Goal: Task Accomplishment & Management: Manage account settings

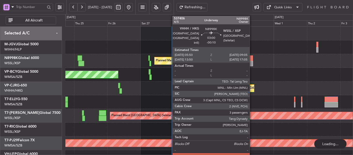
click at [252, 63] on div at bounding box center [250, 63] width 5 height 5
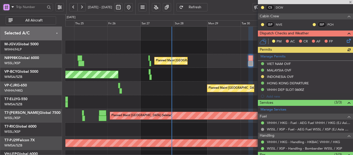
scroll to position [103, 0]
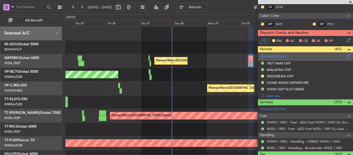
click at [280, 56] on link "Manage Permits" at bounding box center [272, 55] width 25 height 5
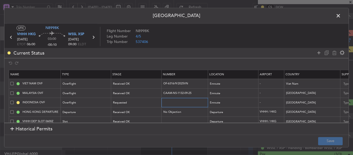
click at [173, 102] on input "text" at bounding box center [185, 102] width 45 height 4
paste input "SI14898"
type input "SI14898"
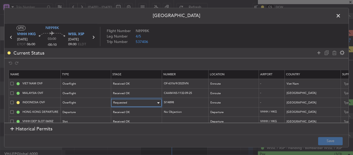
click at [144, 100] on div "Requested" at bounding box center [134, 103] width 43 height 8
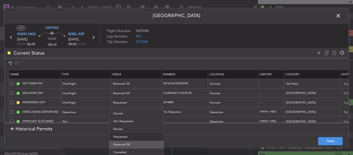
click at [124, 142] on span "Received OK" at bounding box center [136, 145] width 46 height 8
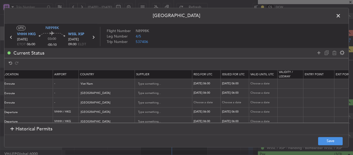
scroll to position [0, 0]
click at [201, 103] on div "Choose a date" at bounding box center [207, 102] width 27 height 4
select select "9"
select select "2025"
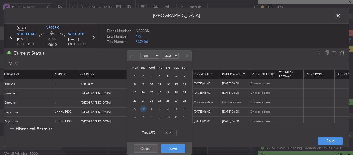
click at [142, 109] on span "30" at bounding box center [143, 109] width 6 height 6
click at [170, 133] on input "00:00" at bounding box center [168, 133] width 17 height 6
type input "06:00"
click at [167, 150] on button "Save" at bounding box center [173, 148] width 25 height 8
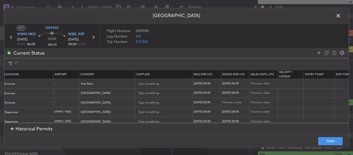
click at [233, 103] on div "Choose a date" at bounding box center [235, 102] width 27 height 4
select select "9"
select select "2025"
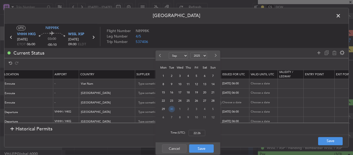
click at [171, 110] on span "30" at bounding box center [171, 109] width 6 height 6
click at [195, 133] on input "00:00" at bounding box center [197, 133] width 17 height 6
type input "06:00"
click at [202, 151] on button "Save" at bounding box center [201, 148] width 25 height 8
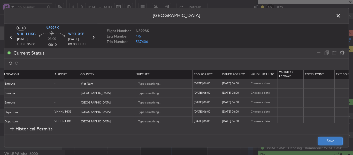
click at [334, 140] on button "Save" at bounding box center [330, 141] width 25 height 8
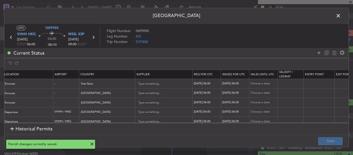
click at [341, 16] on span at bounding box center [341, 17] width 0 height 10
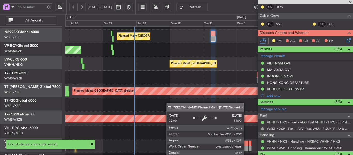
click at [150, 95] on div "Planned Maint [GEOGRAPHIC_DATA] (Seletar)" at bounding box center [208, 91] width 287 height 14
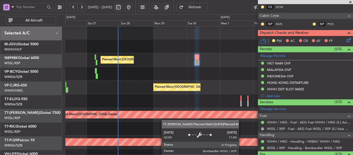
scroll to position [50, 0]
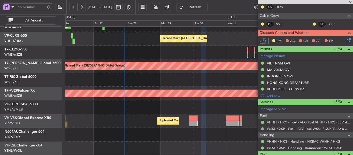
click at [170, 46] on div "Unplanned Maint Kuala Lumpur (Sultan Abdul Aziz Shah - Subang) Planned Maint Ho…" at bounding box center [208, 66] width 287 height 178
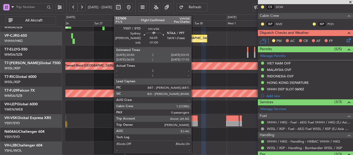
click at [193, 119] on div at bounding box center [193, 117] width 9 height 5
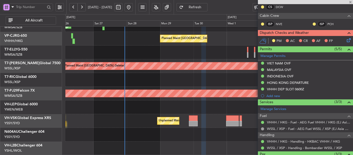
type input "-01:00"
type input "0"
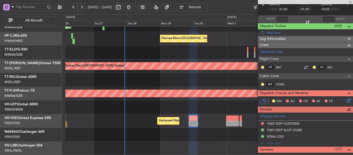
scroll to position [0, 0]
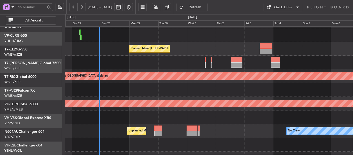
scroll to position [38, 0]
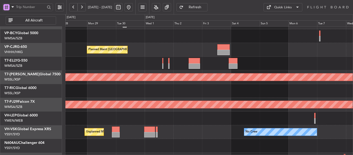
click at [118, 71] on div "Planned Maint [GEOGRAPHIC_DATA] (Seletar)" at bounding box center [208, 77] width 287 height 14
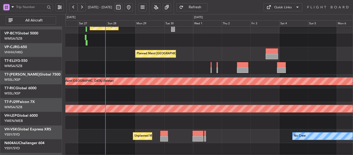
scroll to position [34, 0]
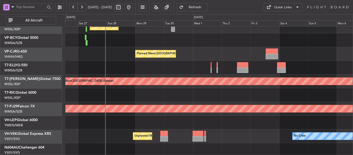
click at [190, 73] on div at bounding box center [208, 68] width 287 height 14
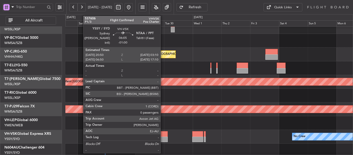
click at [163, 137] on div at bounding box center [164, 138] width 8 height 5
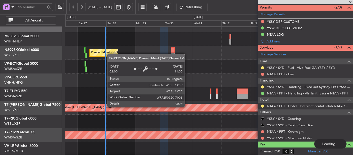
scroll to position [50, 0]
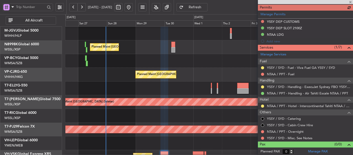
click at [190, 133] on div "Planned Maint [GEOGRAPHIC_DATA] (Sultan [PERSON_NAME] [PERSON_NAME] - Subang)" at bounding box center [208, 129] width 287 height 14
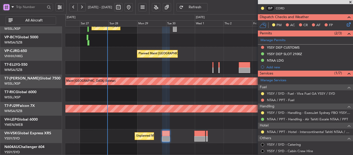
scroll to position [9, 0]
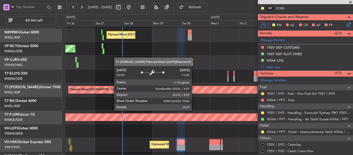
click at [209, 93] on div "Planned Maint [GEOGRAPHIC_DATA] (Seletar)" at bounding box center [274, 89] width 413 height 7
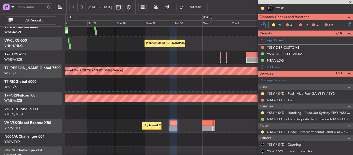
click at [210, 79] on div at bounding box center [208, 85] width 287 height 14
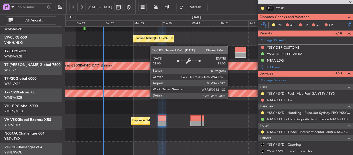
scroll to position [50, 0]
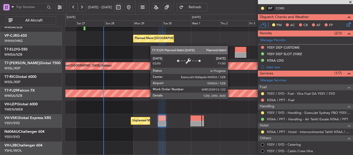
click at [208, 83] on div "Unplanned Maint [GEOGRAPHIC_DATA] (Sultan [PERSON_NAME] [PERSON_NAME] - Subang)…" at bounding box center [208, 66] width 287 height 178
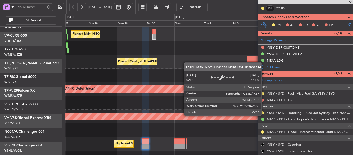
scroll to position [0, 0]
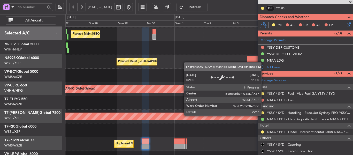
click at [174, 123] on div "Planned Maint [GEOGRAPHIC_DATA] ([GEOGRAPHIC_DATA] Intl) Unplanned Maint [GEOGR…" at bounding box center [208, 89] width 287 height 178
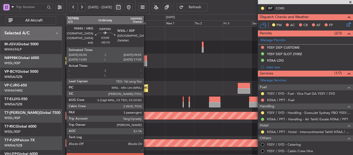
click at [146, 63] on div at bounding box center [145, 63] width 4 height 5
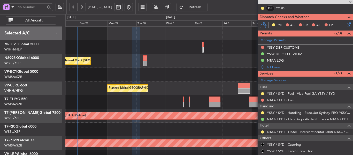
type input "-00:10"
type input "3"
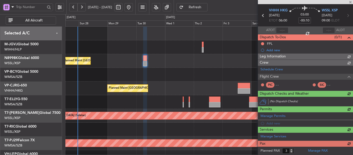
scroll to position [110, 0]
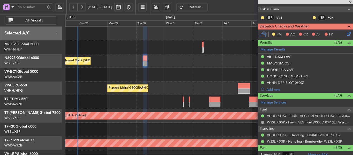
click at [205, 83] on div "Planned Maint [GEOGRAPHIC_DATA] ([GEOGRAPHIC_DATA] Intl)" at bounding box center [208, 88] width 287 height 14
